Goal: Entertainment & Leisure: Browse casually

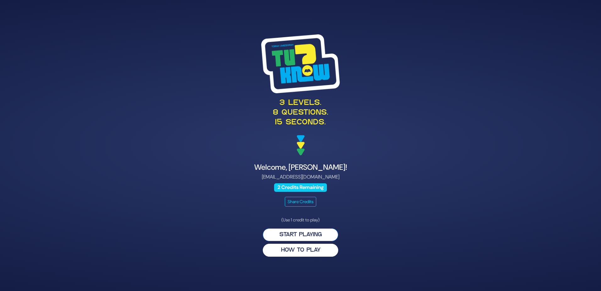
click at [305, 234] on button "Start Playing" at bounding box center [300, 234] width 75 height 13
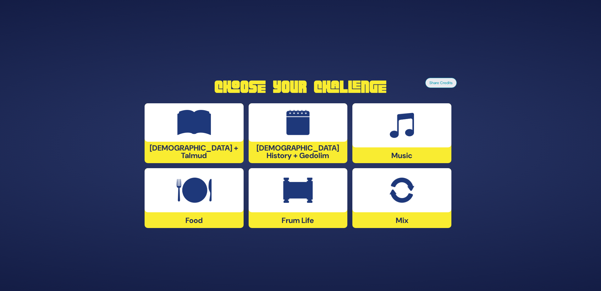
click at [184, 138] on div at bounding box center [194, 122] width 99 height 38
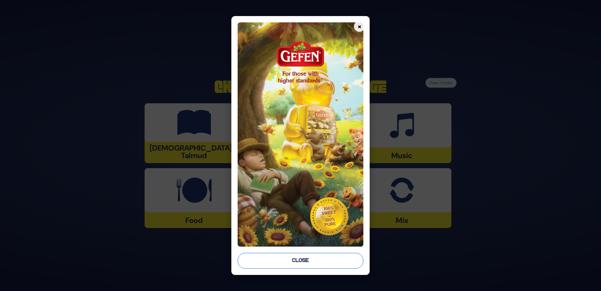
click at [292, 261] on button "Close" at bounding box center [301, 261] width 126 height 16
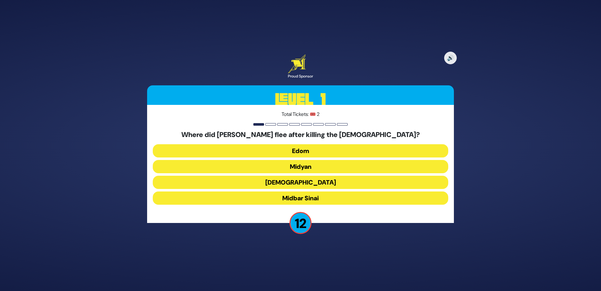
click at [309, 168] on button "Midyan" at bounding box center [301, 166] width 296 height 13
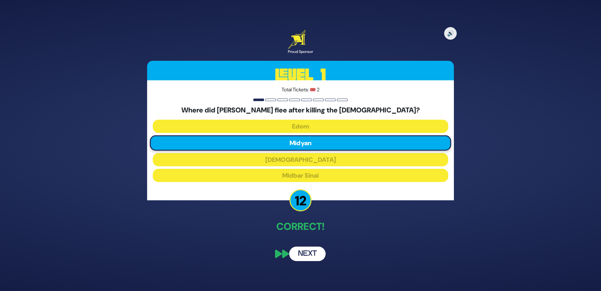
click at [312, 254] on button "Next" at bounding box center [307, 253] width 36 height 14
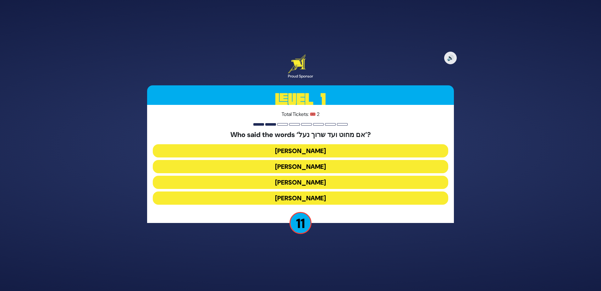
click at [289, 183] on button "Avraham Avinu" at bounding box center [301, 182] width 296 height 13
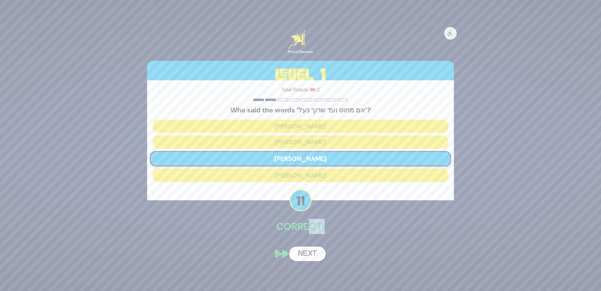
drag, startPoint x: 308, startPoint y: 239, endPoint x: 349, endPoint y: 237, distance: 41.5
click at [349, 237] on div "🔊 Proud Sponsor Level 1 Total Tickets: 🎟️ 2 Who said the words ‘אם מחוט ועד שרו…" at bounding box center [301, 145] width 322 height 246
click at [198, 259] on div "🔊 Proud Sponsor Level 1 Total Tickets: 🎟️ 2 Who said the words ‘אם מחוט ועד שרו…" at bounding box center [301, 145] width 322 height 246
click at [300, 255] on button "Next" at bounding box center [307, 253] width 36 height 14
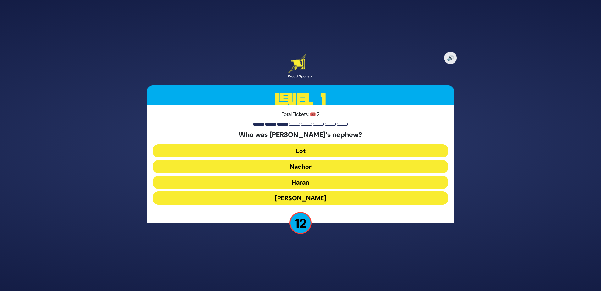
click at [298, 151] on button "Lot" at bounding box center [301, 150] width 296 height 13
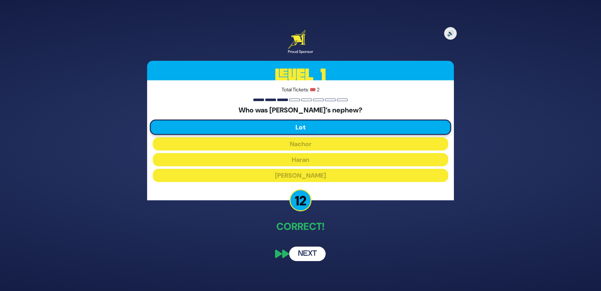
click at [308, 253] on button "Next" at bounding box center [307, 253] width 36 height 14
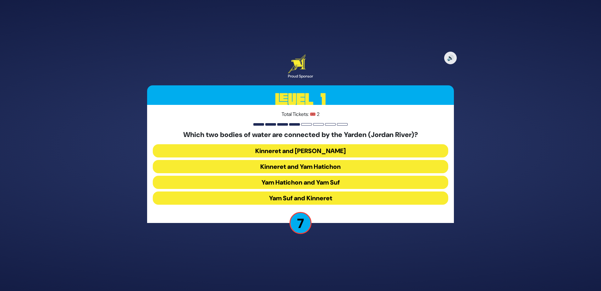
click at [304, 150] on button "Kinneret and Yam Hamelach" at bounding box center [301, 150] width 296 height 13
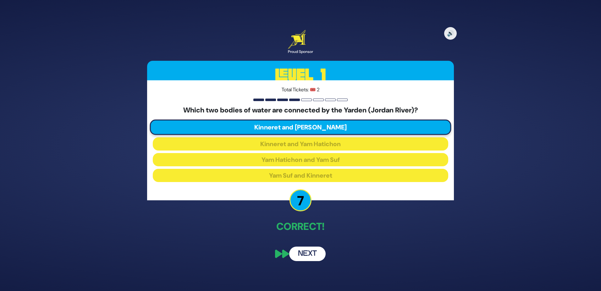
click at [311, 256] on button "Next" at bounding box center [307, 253] width 36 height 14
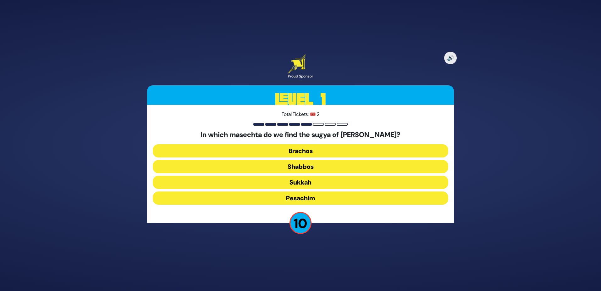
click at [310, 200] on button "Pesachim" at bounding box center [301, 197] width 296 height 13
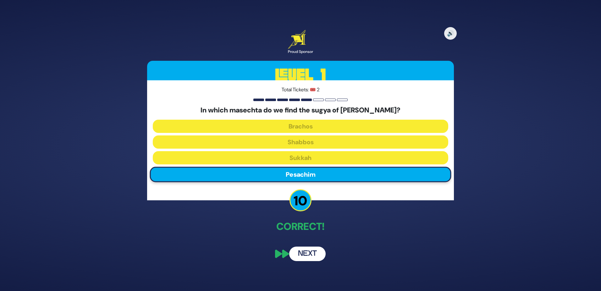
click at [311, 256] on button "Next" at bounding box center [307, 253] width 36 height 14
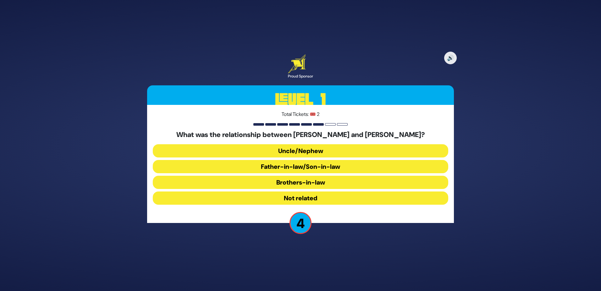
click at [282, 181] on button "Brothers-in-law" at bounding box center [301, 182] width 296 height 13
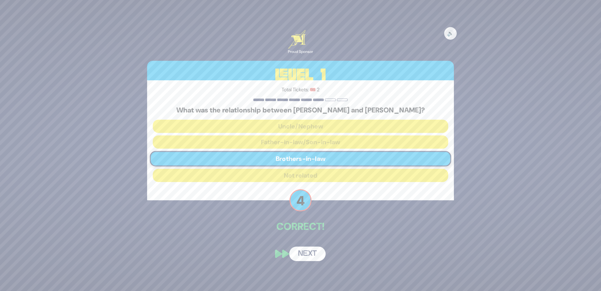
click at [314, 257] on button "Next" at bounding box center [307, 253] width 36 height 14
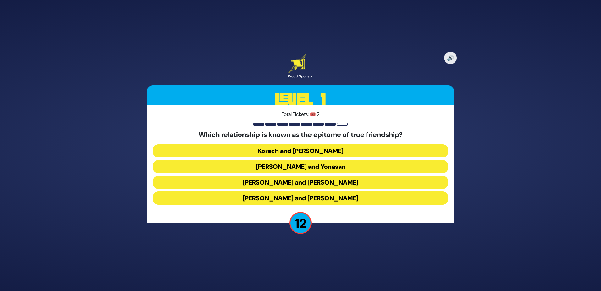
click at [324, 168] on button "Dovid and Yonasan" at bounding box center [301, 166] width 296 height 13
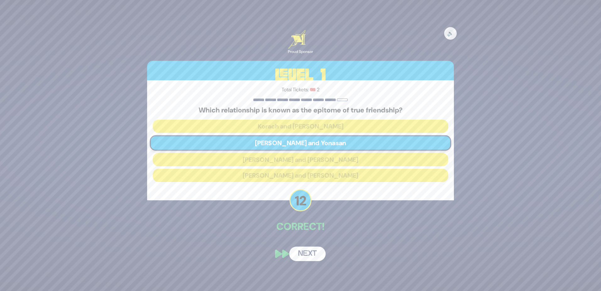
click at [307, 241] on div "🔊 Proud Sponsor Level 1 Total Tickets: 🎟️ 2 Which relationship is known as the …" at bounding box center [301, 145] width 322 height 246
click at [307, 251] on button "Next" at bounding box center [307, 253] width 36 height 14
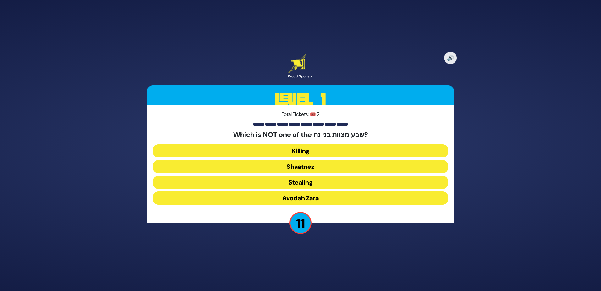
click at [316, 166] on button "Shaatnez" at bounding box center [301, 166] width 296 height 13
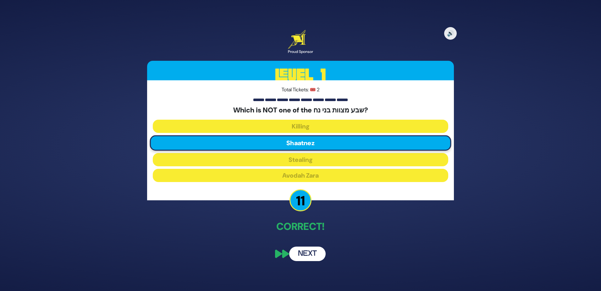
click at [310, 253] on button "Next" at bounding box center [307, 253] width 36 height 14
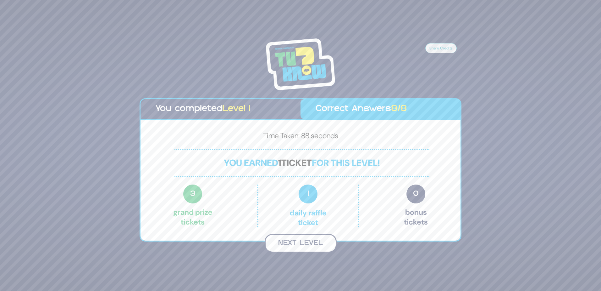
click at [305, 245] on button "Next Level" at bounding box center [301, 243] width 72 height 19
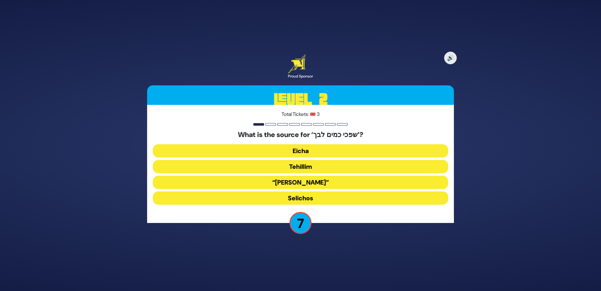
click at [311, 165] on button "Tehillim" at bounding box center [301, 166] width 296 height 13
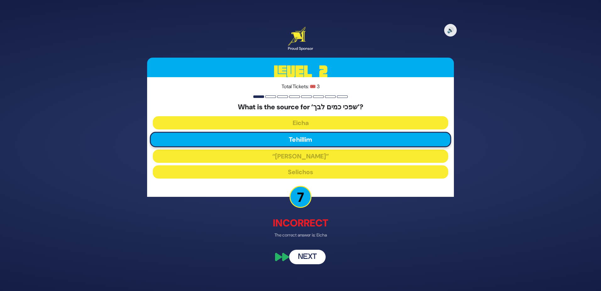
click at [313, 254] on button "Next" at bounding box center [307, 256] width 36 height 14
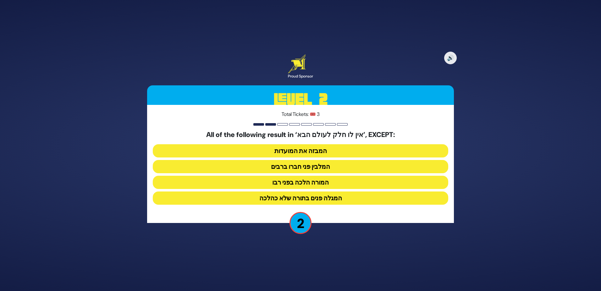
click at [294, 151] on button "המבזה את המועדות" at bounding box center [301, 150] width 296 height 13
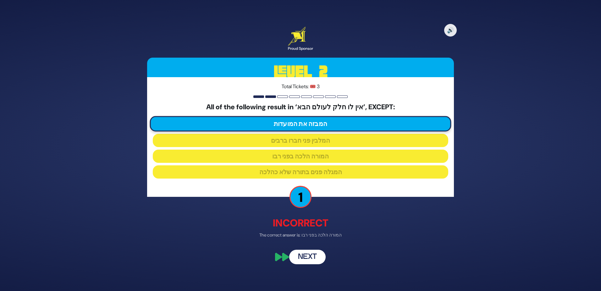
click at [349, 225] on p "Incorrect" at bounding box center [300, 222] width 307 height 15
click at [296, 262] on button "Next" at bounding box center [307, 256] width 36 height 14
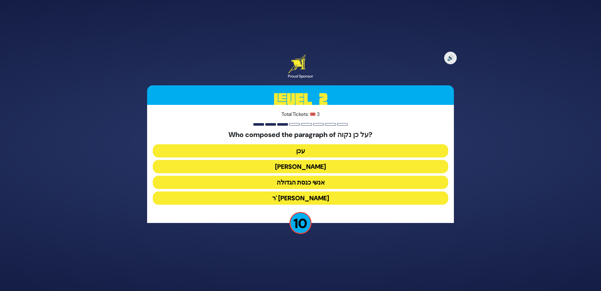
click at [340, 152] on button "עכן" at bounding box center [301, 150] width 296 height 13
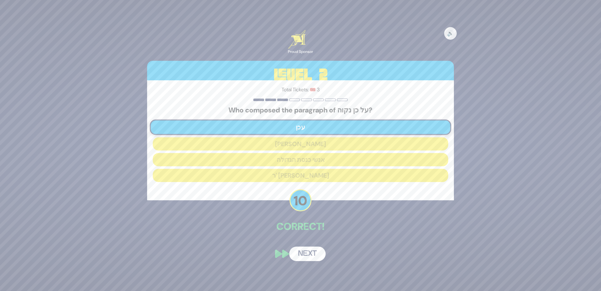
click at [307, 255] on button "Next" at bounding box center [307, 253] width 36 height 14
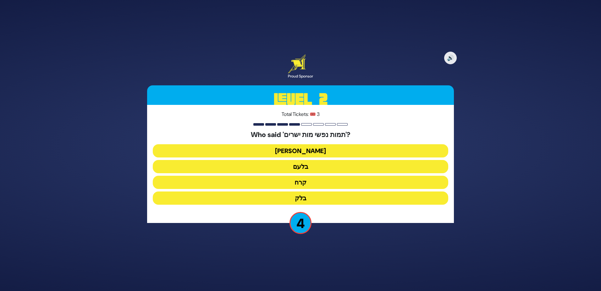
click at [255, 196] on button "בלק" at bounding box center [301, 197] width 296 height 13
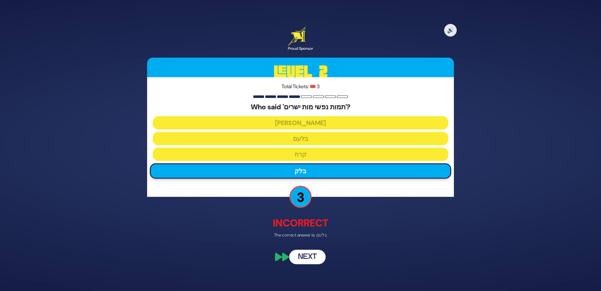
click at [308, 259] on button "Next" at bounding box center [307, 256] width 36 height 14
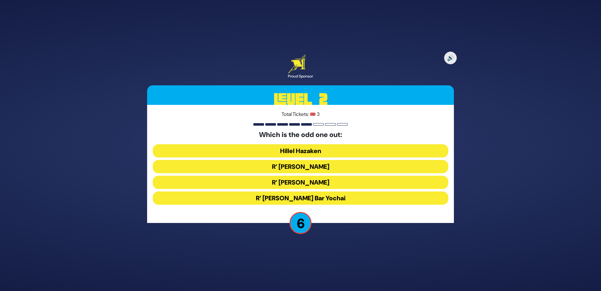
click at [278, 197] on button "R’ Shimon Bar Yochai" at bounding box center [301, 197] width 296 height 13
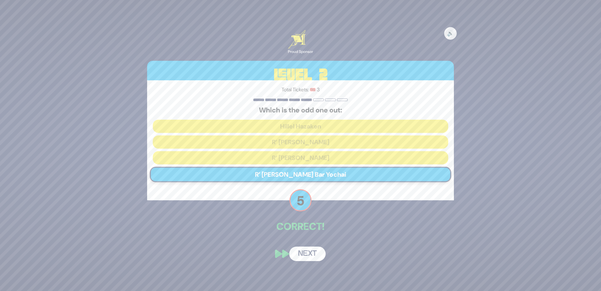
click at [308, 255] on button "Next" at bounding box center [307, 253] width 36 height 14
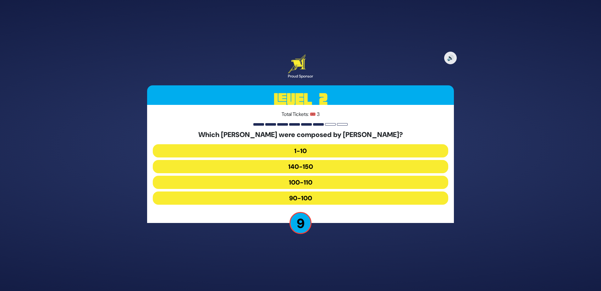
click at [399, 166] on button "140-150" at bounding box center [301, 166] width 296 height 13
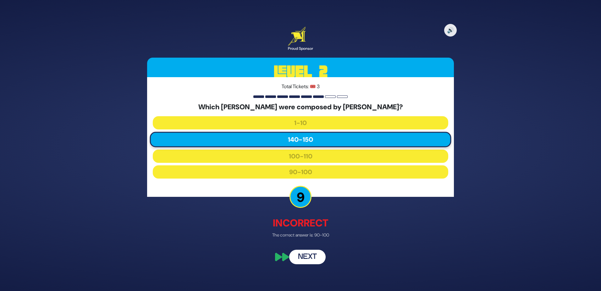
click at [316, 257] on button "Next" at bounding box center [307, 256] width 36 height 14
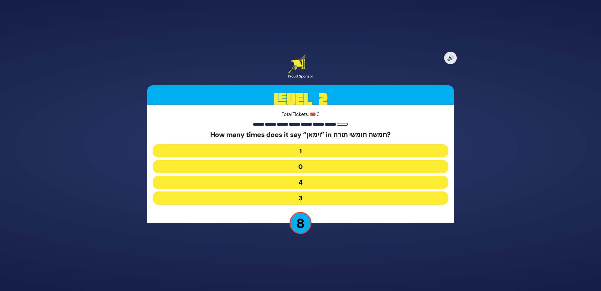
click at [332, 197] on button "3" at bounding box center [301, 197] width 296 height 13
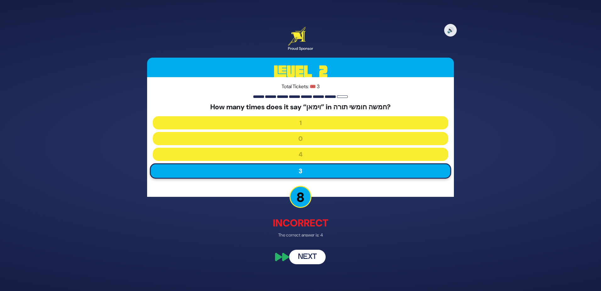
click at [312, 253] on button "Next" at bounding box center [307, 256] width 36 height 14
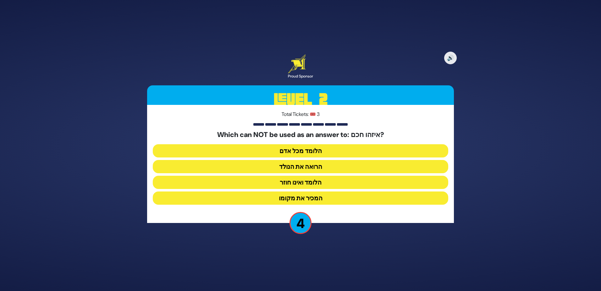
click at [301, 182] on button "הלומד ואינו חוזר" at bounding box center [301, 182] width 296 height 13
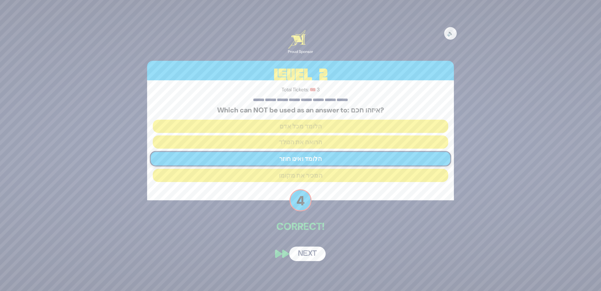
click at [311, 257] on button "Next" at bounding box center [307, 253] width 36 height 14
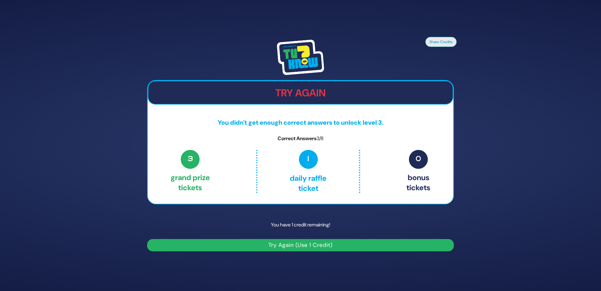
click at [287, 246] on button "Try Again (Use 1 Credit)" at bounding box center [300, 245] width 307 height 12
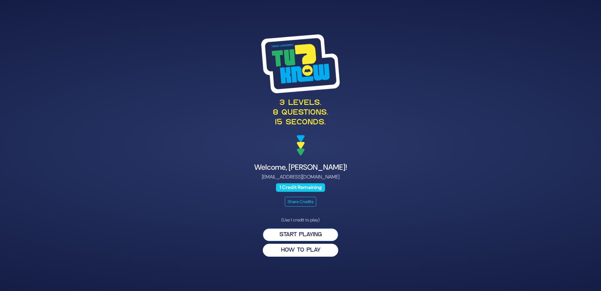
click at [307, 234] on button "Start Playing" at bounding box center [300, 234] width 75 height 13
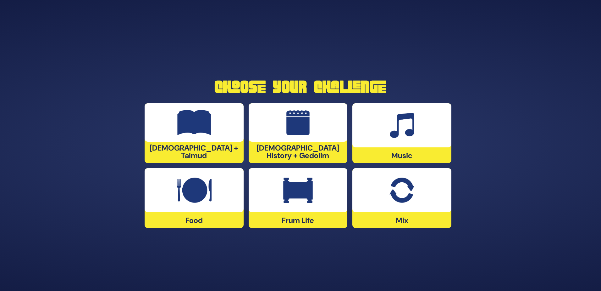
click at [405, 183] on img at bounding box center [402, 189] width 25 height 25
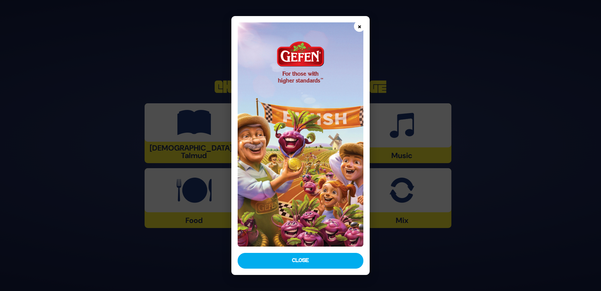
click at [358, 28] on button "×" at bounding box center [359, 26] width 11 height 11
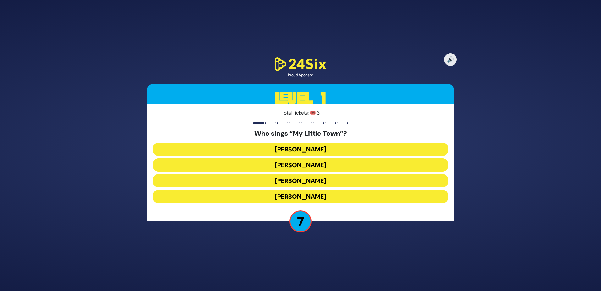
click at [286, 169] on button "[PERSON_NAME]" at bounding box center [301, 164] width 296 height 13
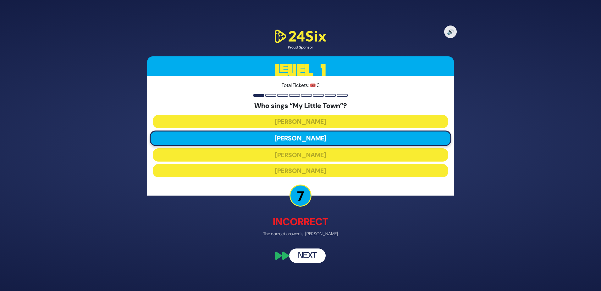
click at [307, 254] on button "Next" at bounding box center [307, 255] width 36 height 14
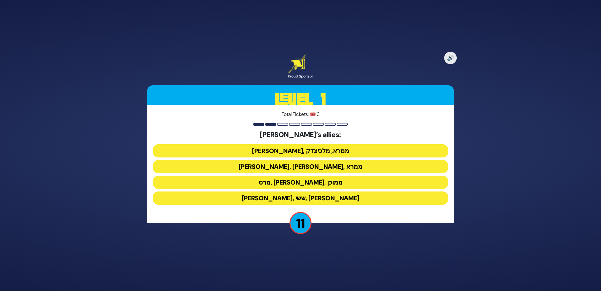
click at [304, 168] on button "[PERSON_NAME], [PERSON_NAME], ממרא" at bounding box center [301, 166] width 296 height 13
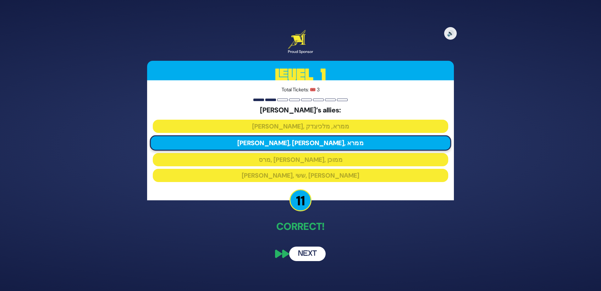
click at [300, 252] on button "Next" at bounding box center [307, 253] width 36 height 14
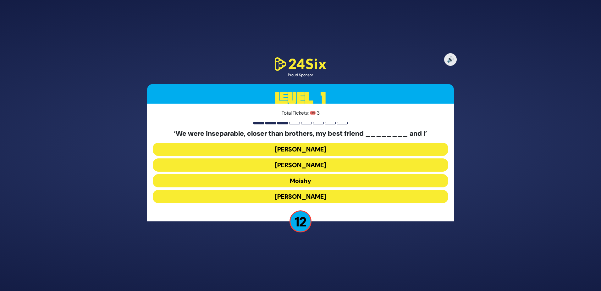
click at [304, 198] on button "[PERSON_NAME]" at bounding box center [301, 196] width 296 height 13
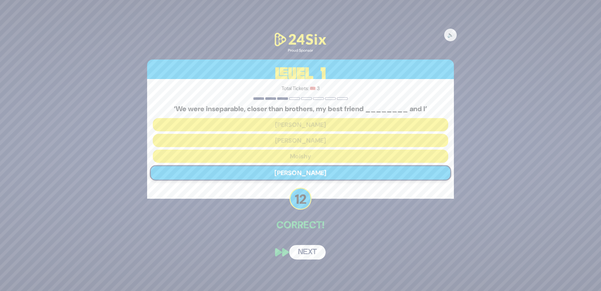
click at [309, 236] on div "🔊 Proud Sponsor Level 1 Total Tickets: 🎟️ 3 ‘We were inseparable, closer than b…" at bounding box center [301, 145] width 322 height 243
click at [307, 252] on button "Next" at bounding box center [307, 252] width 36 height 14
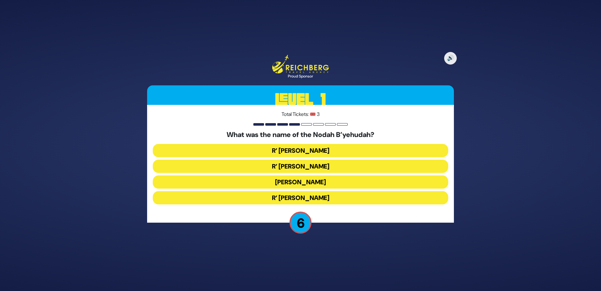
click at [314, 167] on button "R’ [PERSON_NAME]" at bounding box center [301, 165] width 296 height 13
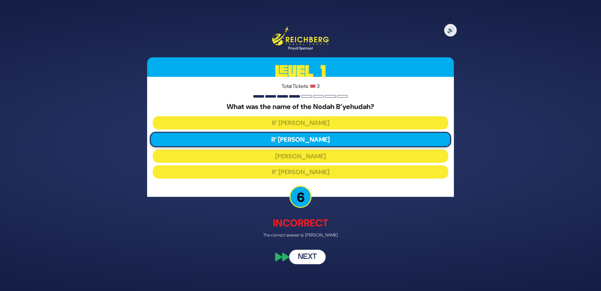
click at [308, 258] on button "Next" at bounding box center [307, 256] width 36 height 14
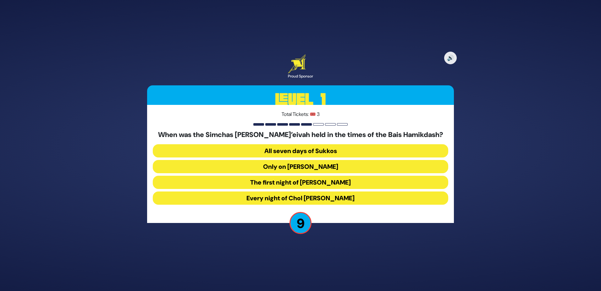
click at [287, 182] on button "The first night of [PERSON_NAME]" at bounding box center [301, 182] width 296 height 13
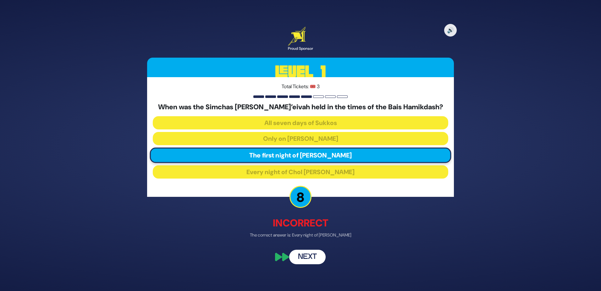
click at [303, 255] on button "Next" at bounding box center [307, 256] width 36 height 14
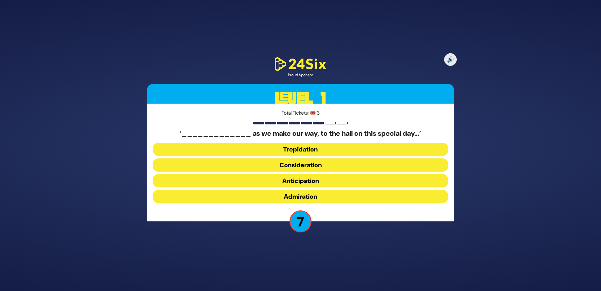
click at [315, 149] on button "Trepidation" at bounding box center [301, 148] width 296 height 13
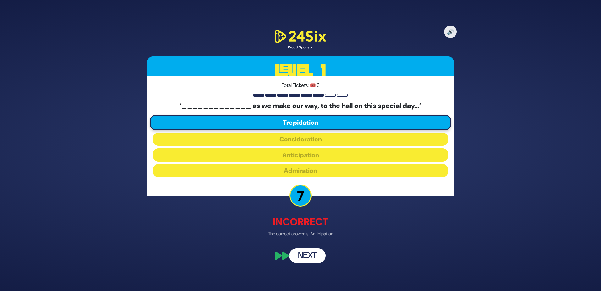
click at [312, 256] on button "Next" at bounding box center [307, 255] width 36 height 14
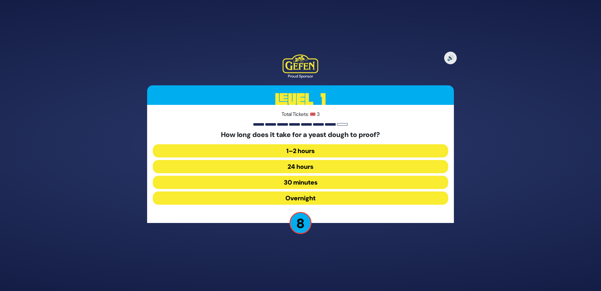
click at [328, 143] on div "How long does it take for a yeast dough to proof? 1–2 hours 24 hours 30 minutes…" at bounding box center [301, 169] width 296 height 76
click at [325, 151] on button "1–2 hours" at bounding box center [301, 150] width 296 height 13
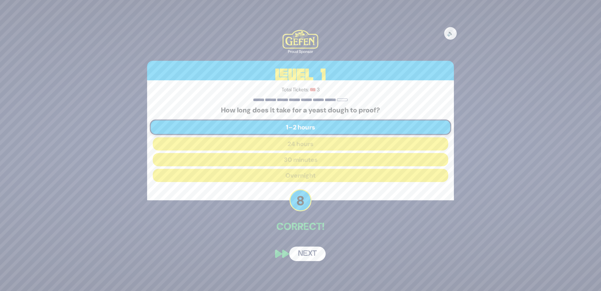
click at [307, 256] on button "Next" at bounding box center [307, 253] width 36 height 14
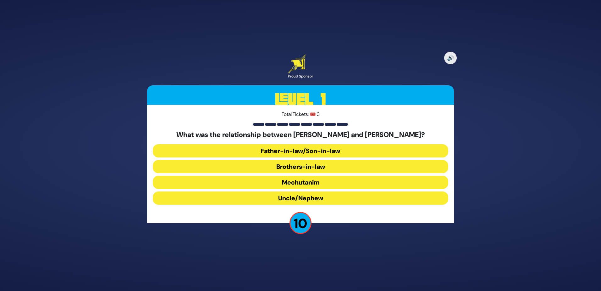
click at [311, 184] on button "Mechutanim" at bounding box center [301, 182] width 296 height 13
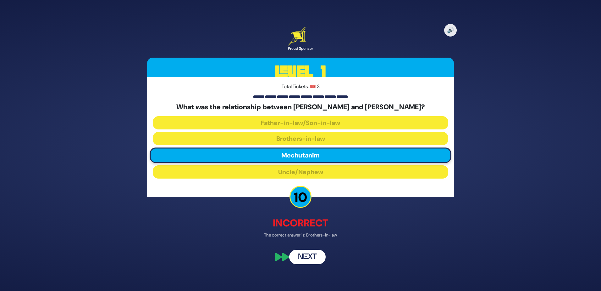
click at [312, 259] on button "Next" at bounding box center [307, 256] width 36 height 14
